Goal: Information Seeking & Learning: Learn about a topic

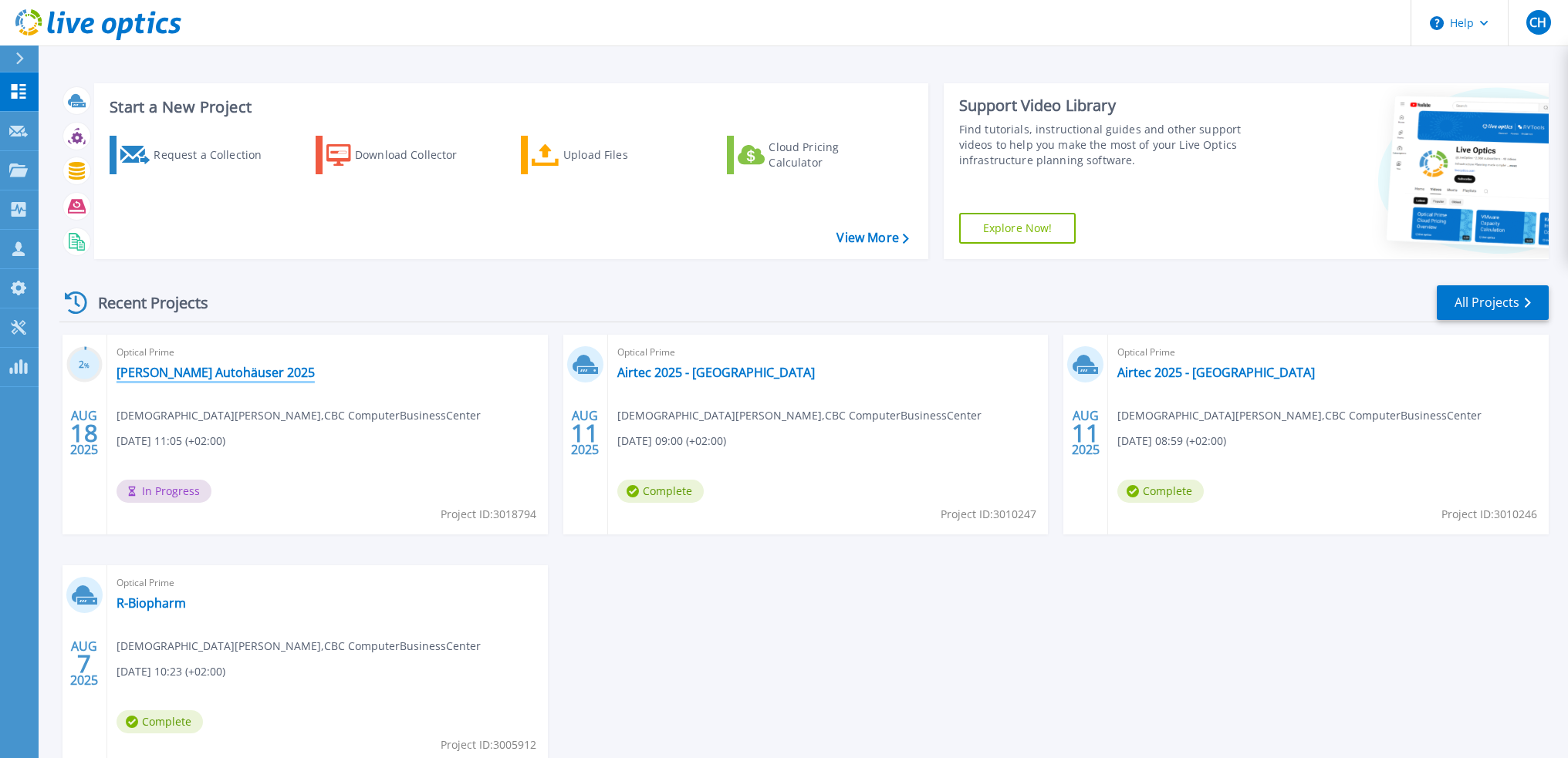
click at [162, 378] on link "[PERSON_NAME] Autohäuser 2025" at bounding box center [215, 373] width 199 height 16
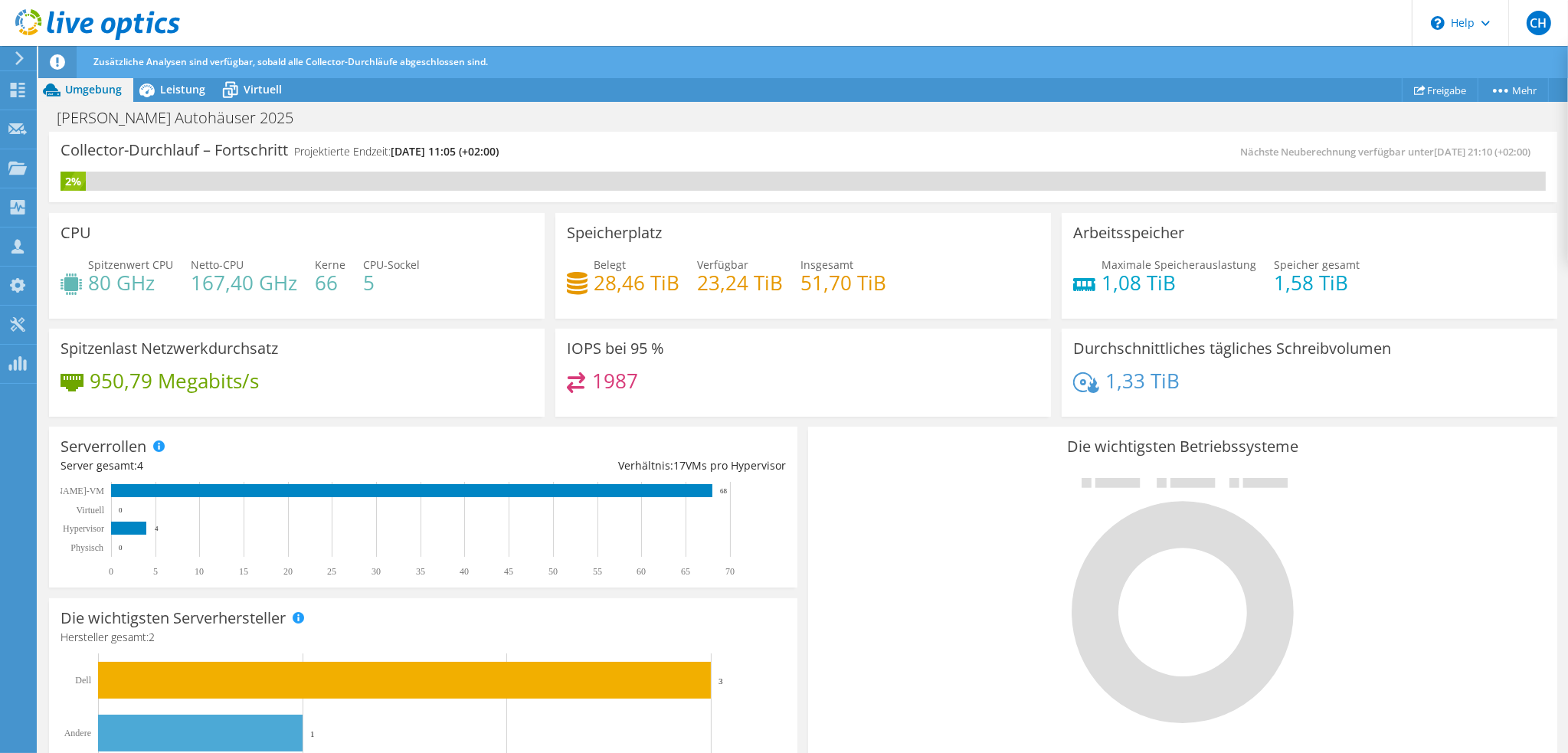
click at [854, 535] on div at bounding box center [1182, 600] width 725 height 258
click at [153, 83] on icon at bounding box center [146, 90] width 27 height 27
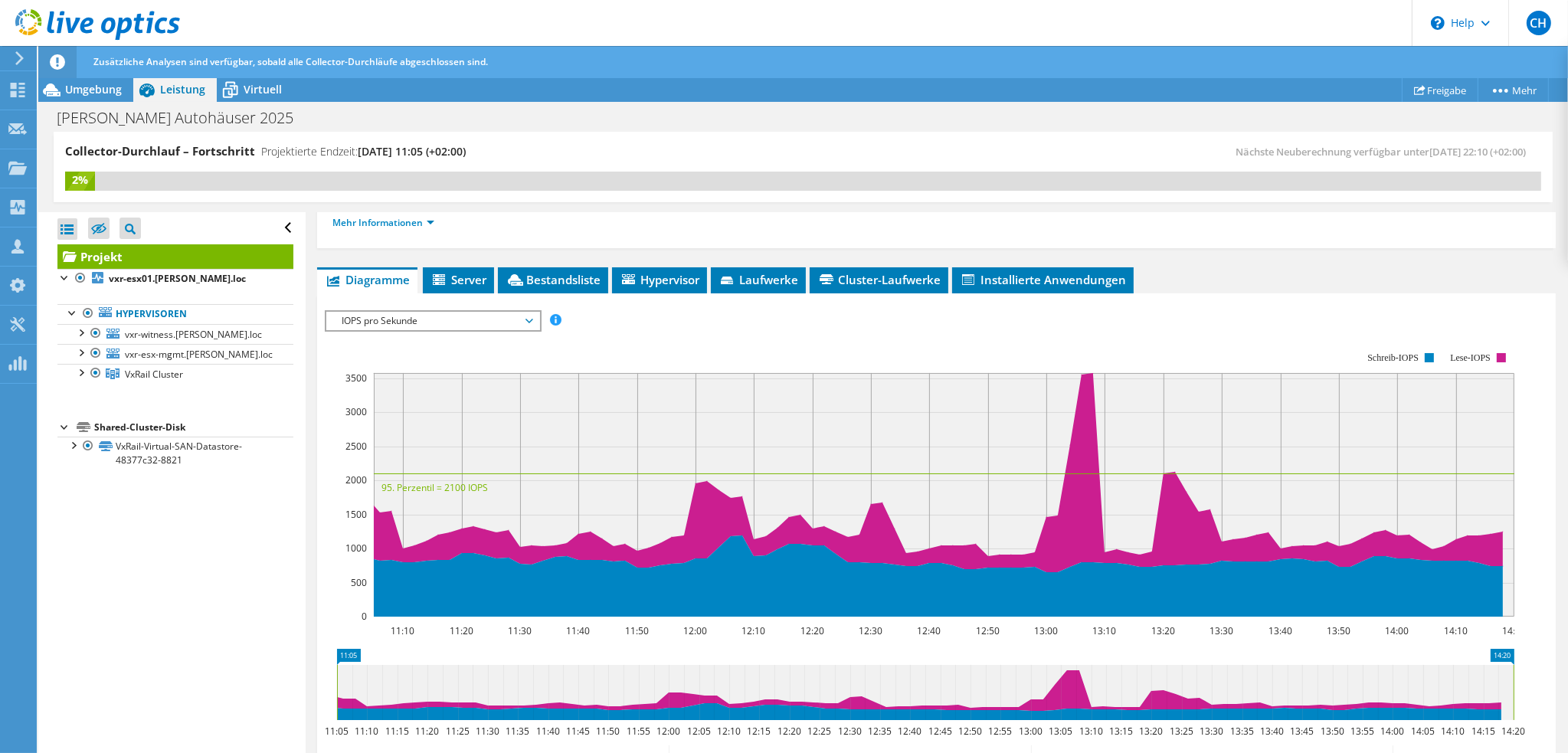
scroll to position [230, 0]
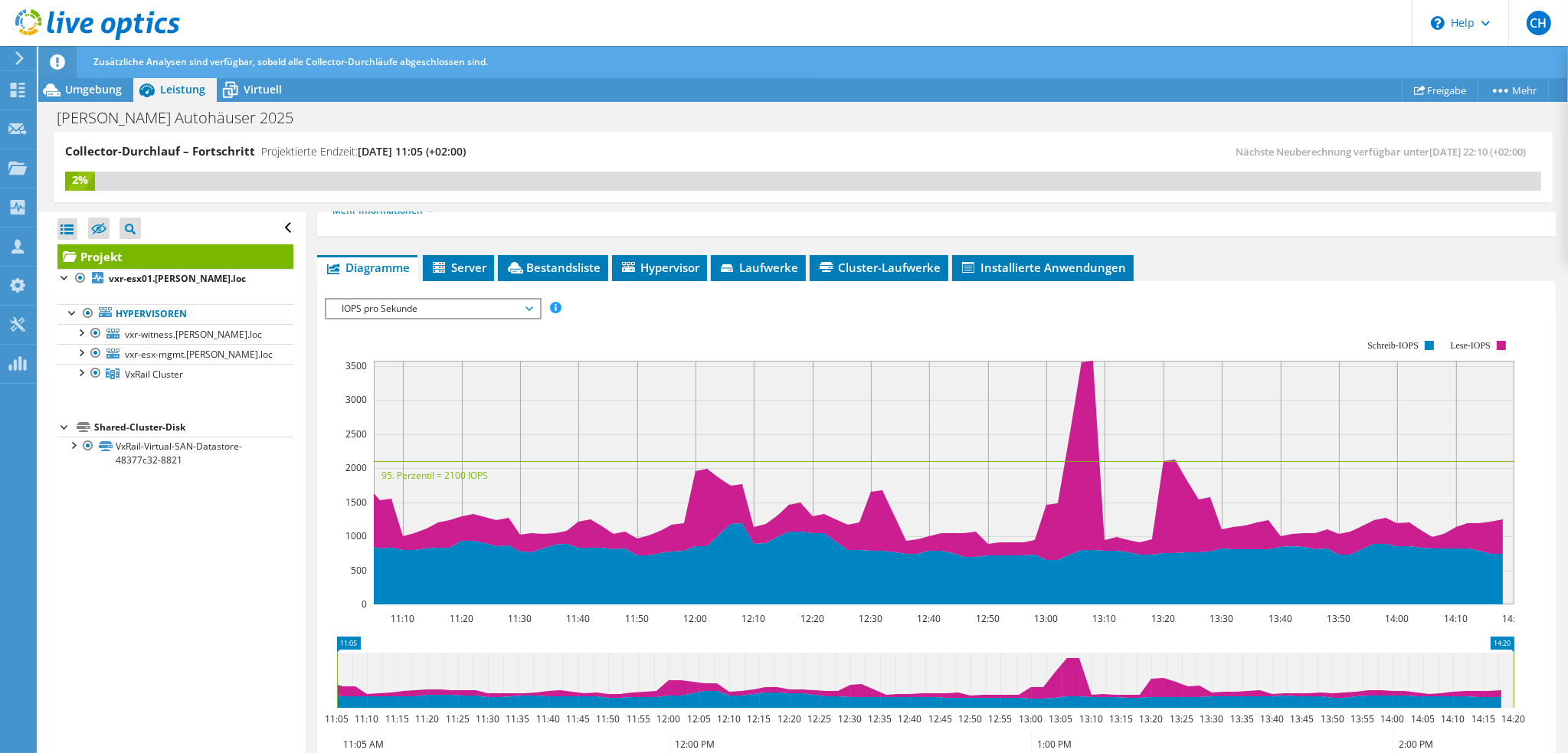
click at [469, 308] on span "IOPS pro Sekunde" at bounding box center [432, 308] width 197 height 18
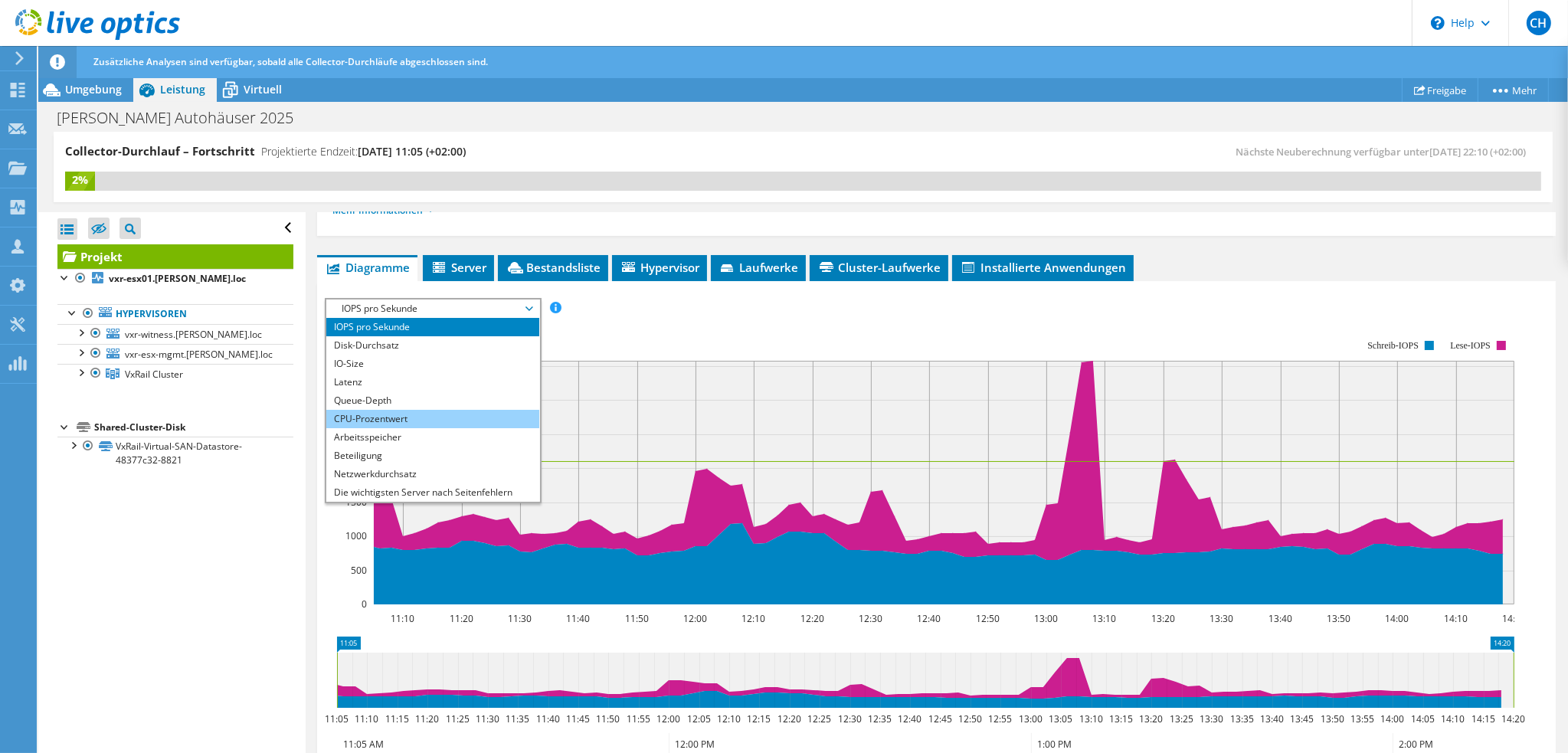
click at [413, 416] on li "CPU-Prozentwert" at bounding box center [432, 419] width 212 height 18
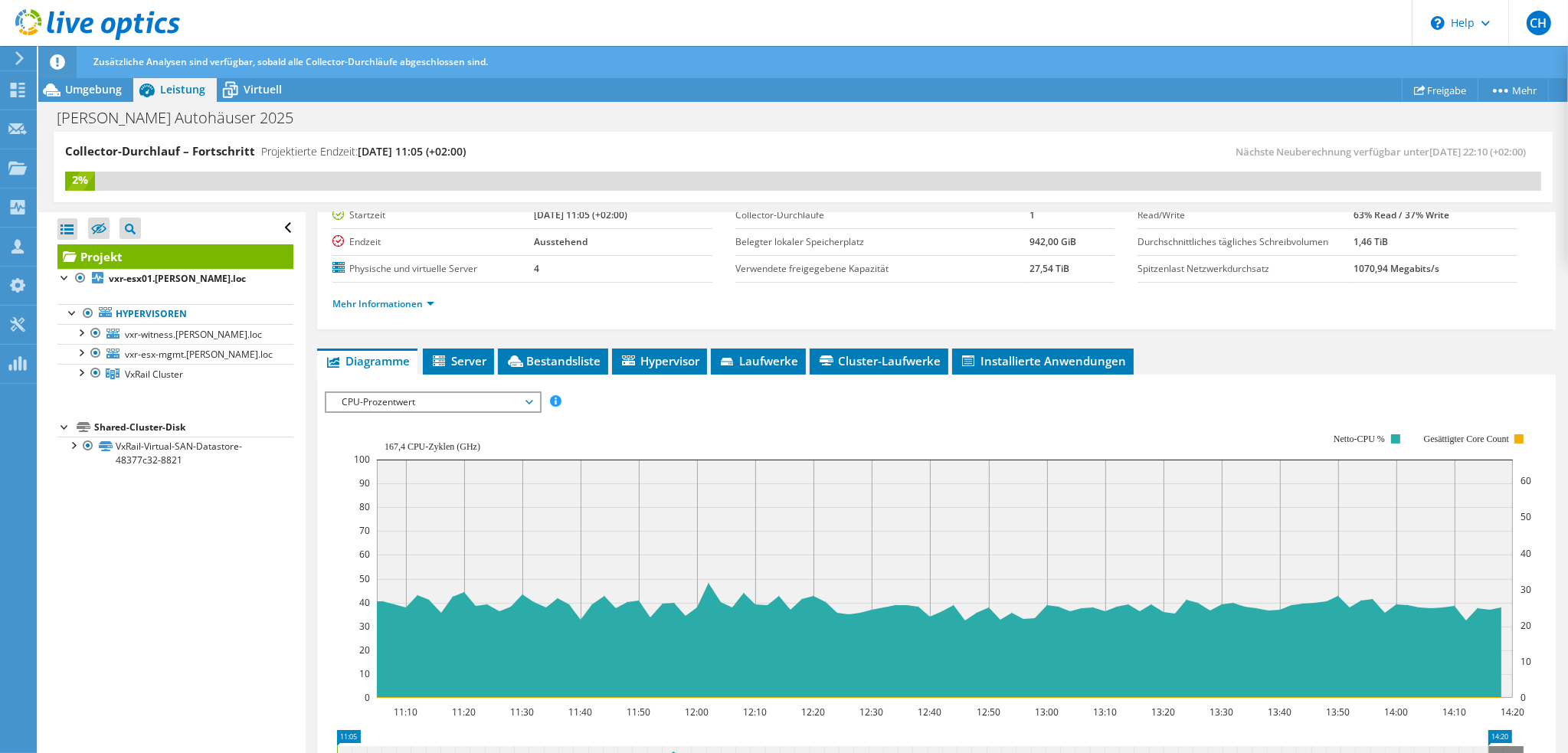
scroll to position [27, 0]
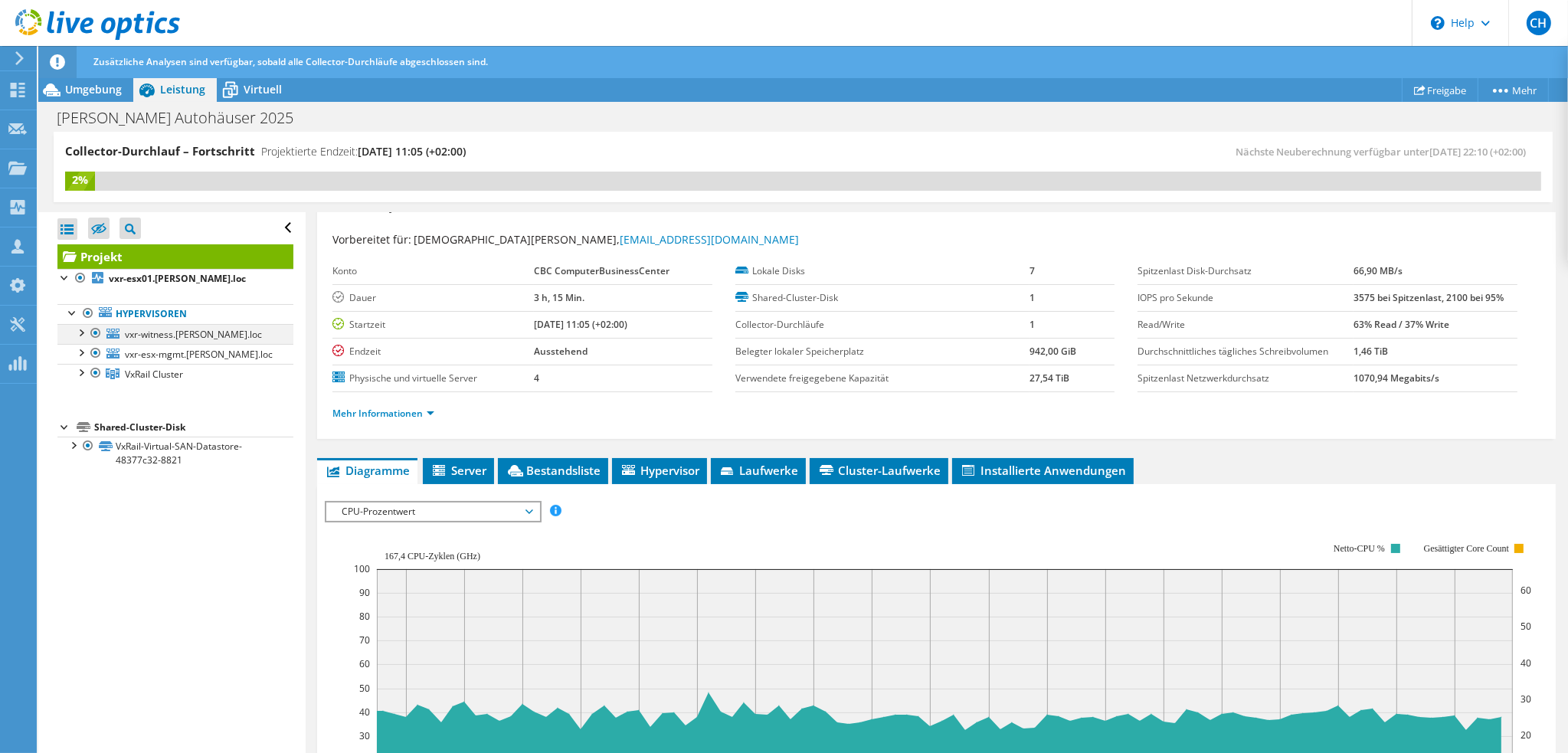
click at [94, 330] on div at bounding box center [96, 333] width 15 height 18
click at [94, 372] on div at bounding box center [96, 373] width 15 height 18
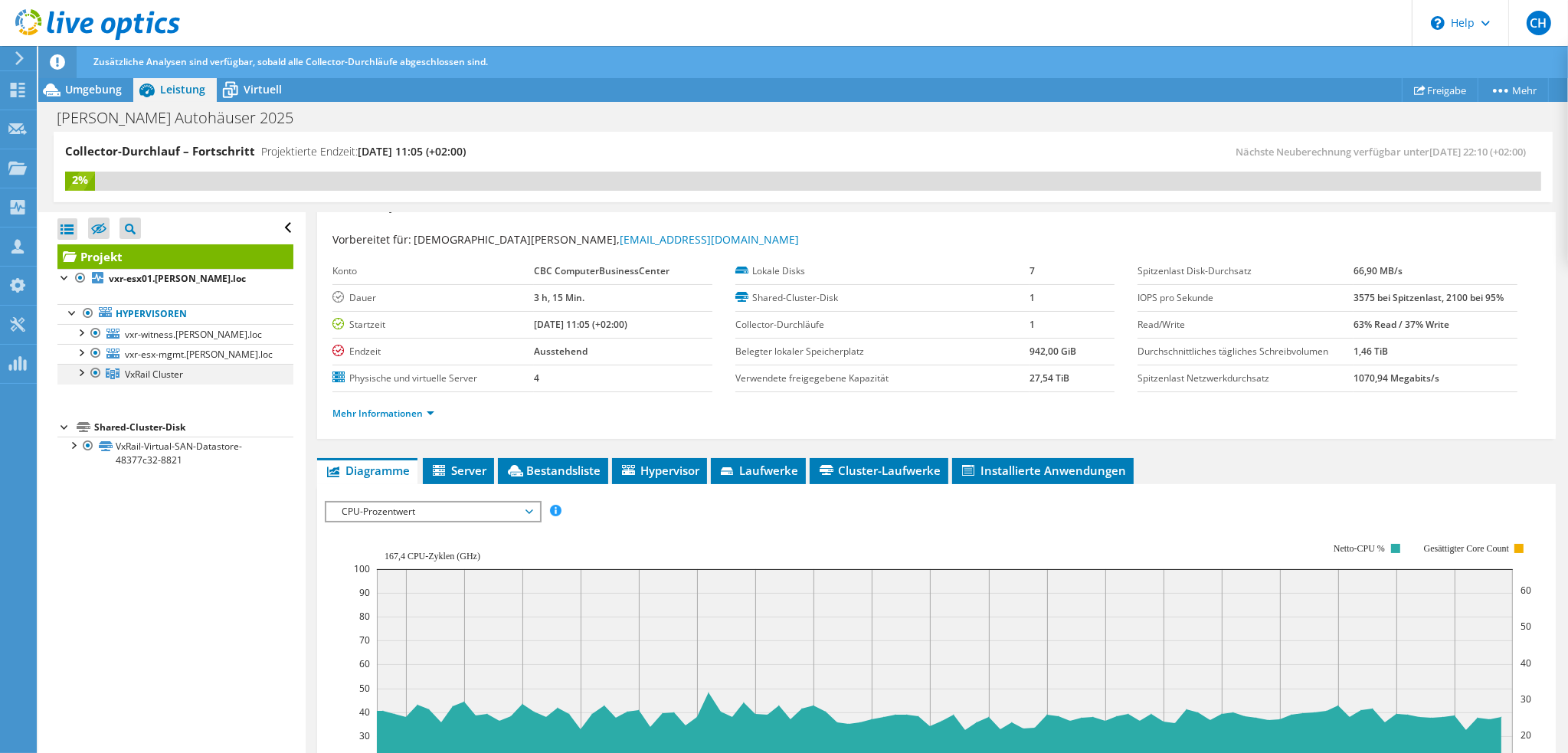
click at [94, 372] on div at bounding box center [96, 373] width 15 height 18
